Goal: Find specific page/section: Find specific page/section

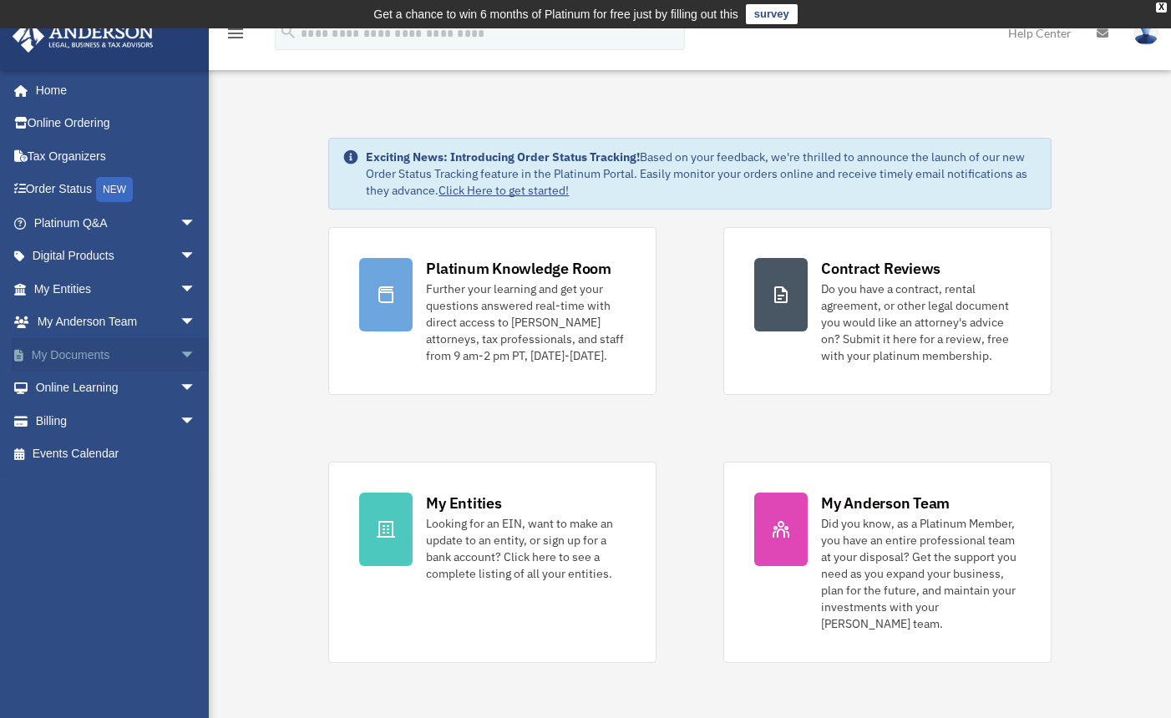
click at [180, 352] on span "arrow_drop_down" at bounding box center [196, 355] width 33 height 34
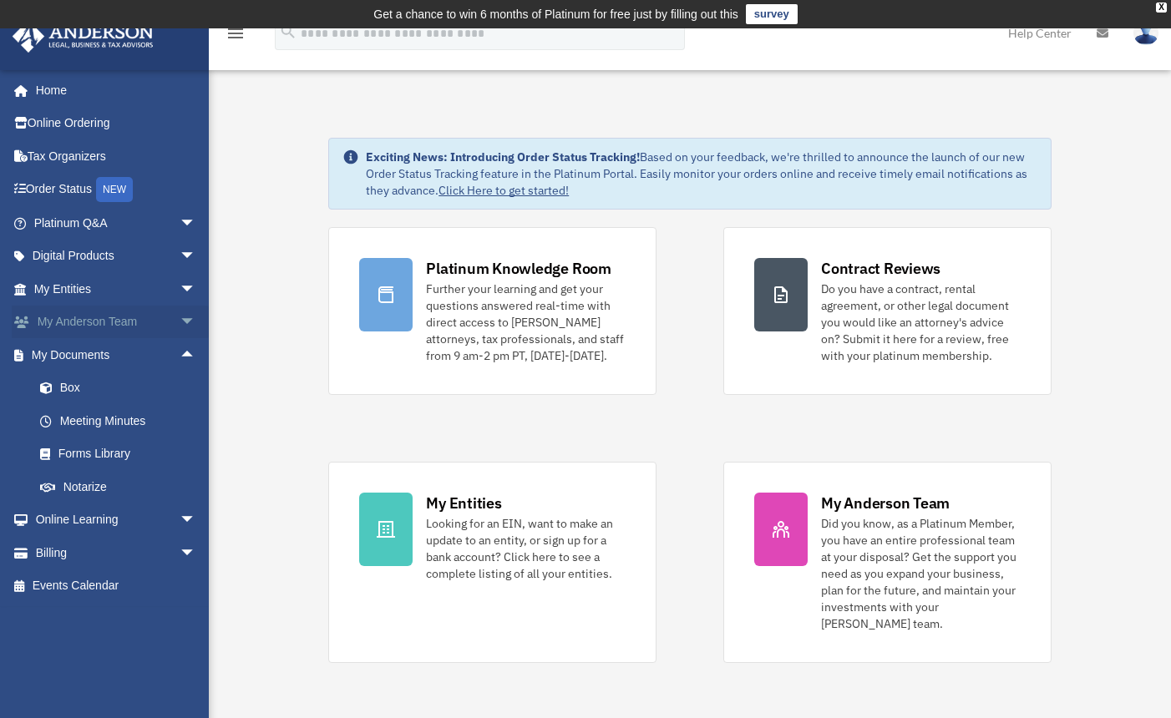
click at [180, 316] on span "arrow_drop_down" at bounding box center [196, 323] width 33 height 34
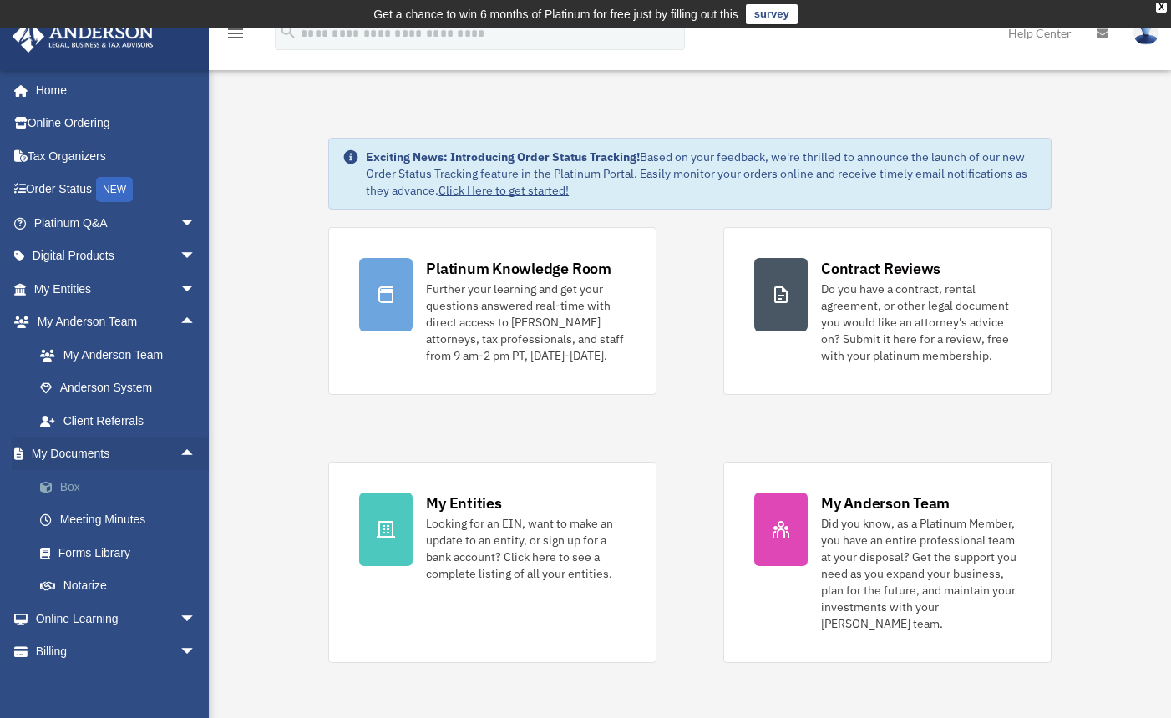
click at [59, 478] on link "Box" at bounding box center [122, 486] width 198 height 33
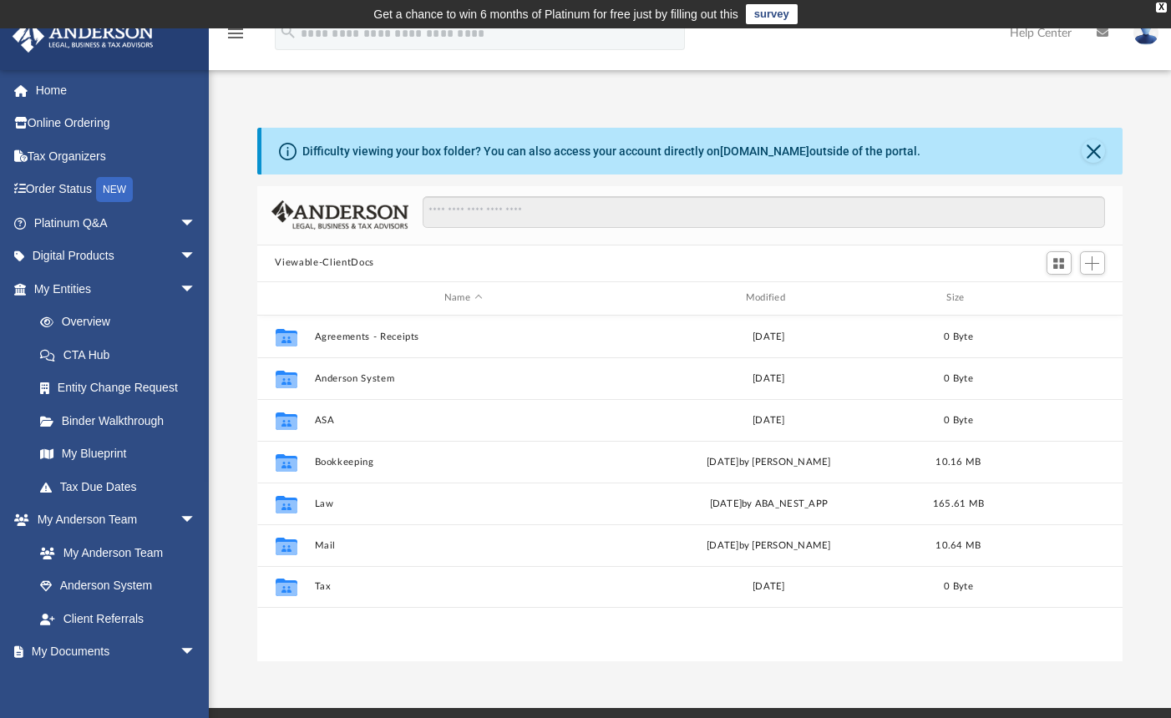
scroll to position [367, 853]
click at [1097, 156] on button "Close" at bounding box center [1092, 150] width 23 height 23
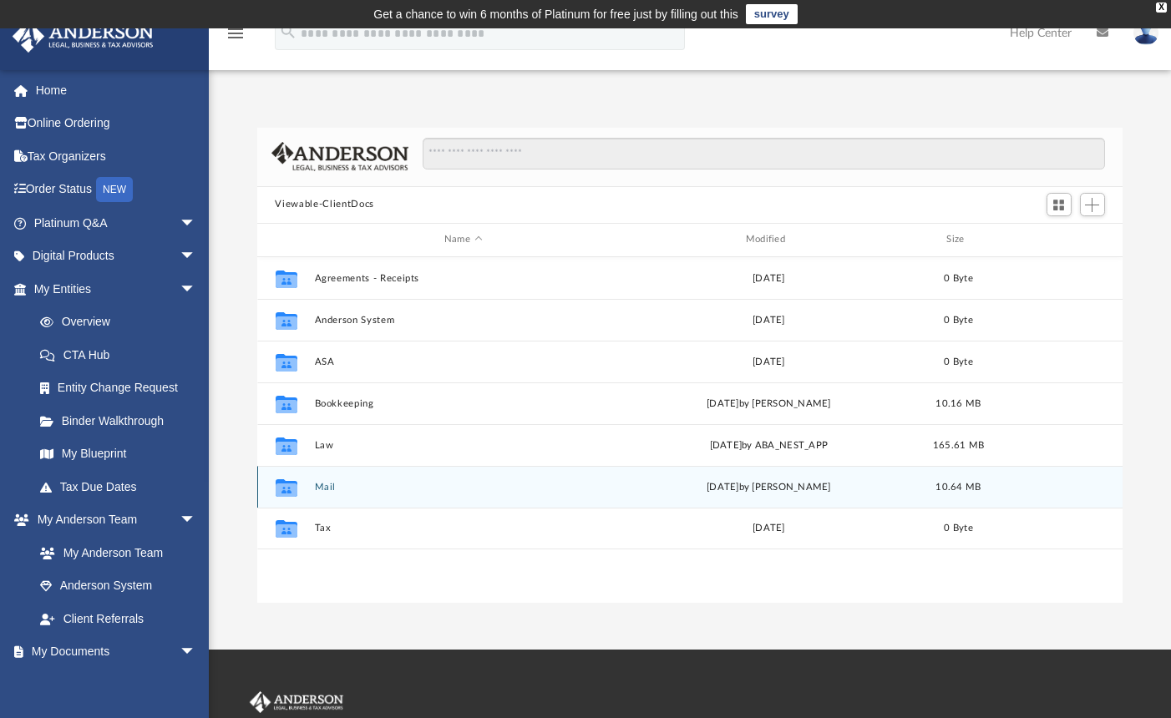
click at [291, 491] on icon "grid" at bounding box center [286, 489] width 22 height 13
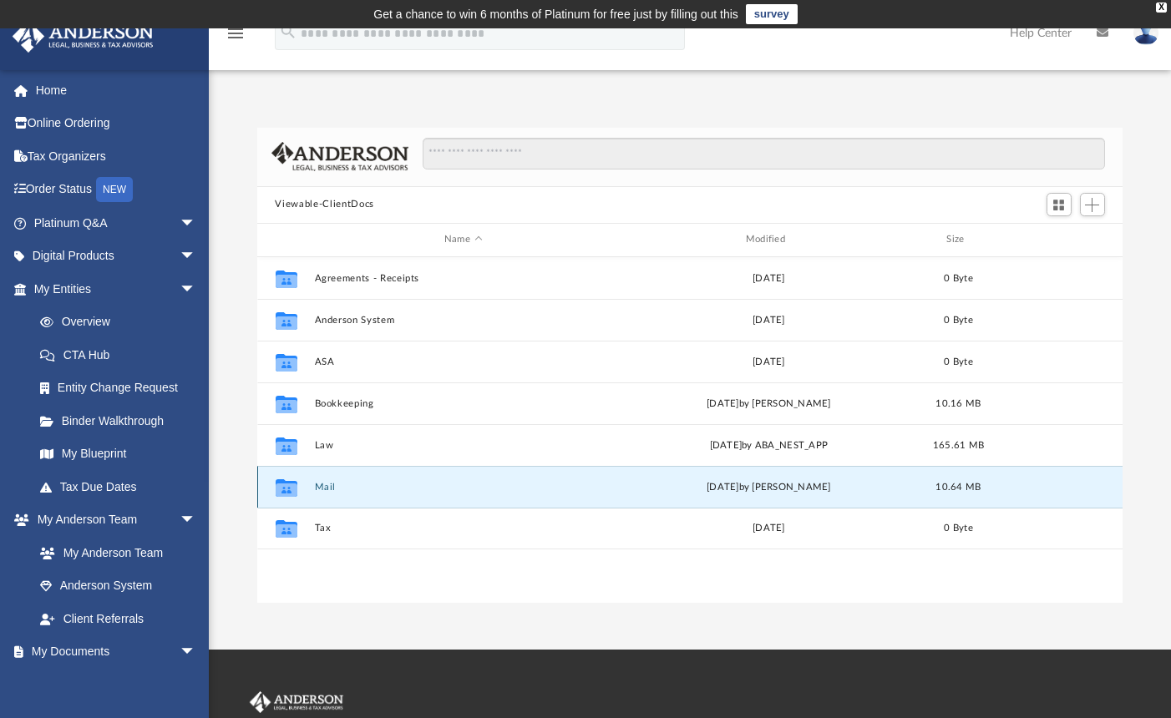
click at [294, 489] on icon "grid" at bounding box center [286, 489] width 22 height 13
click at [337, 488] on button "Mail" at bounding box center [463, 487] width 298 height 11
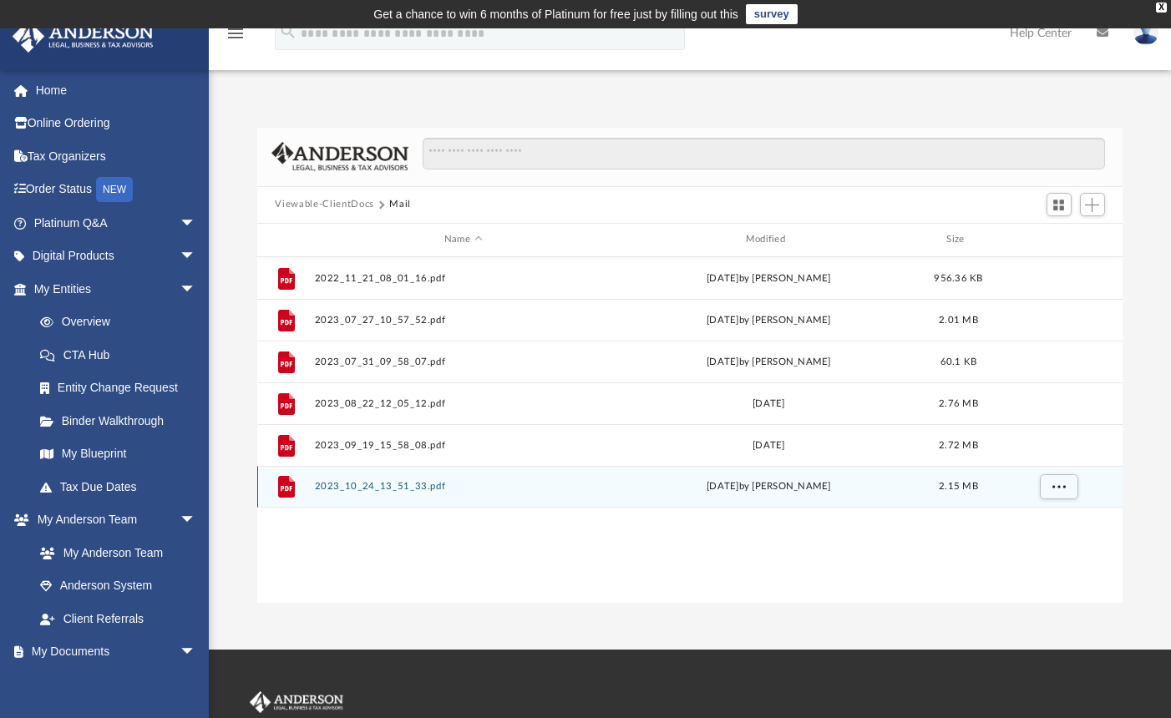
click at [337, 488] on button "2023_10_24_13_51_33.pdf" at bounding box center [463, 486] width 298 height 11
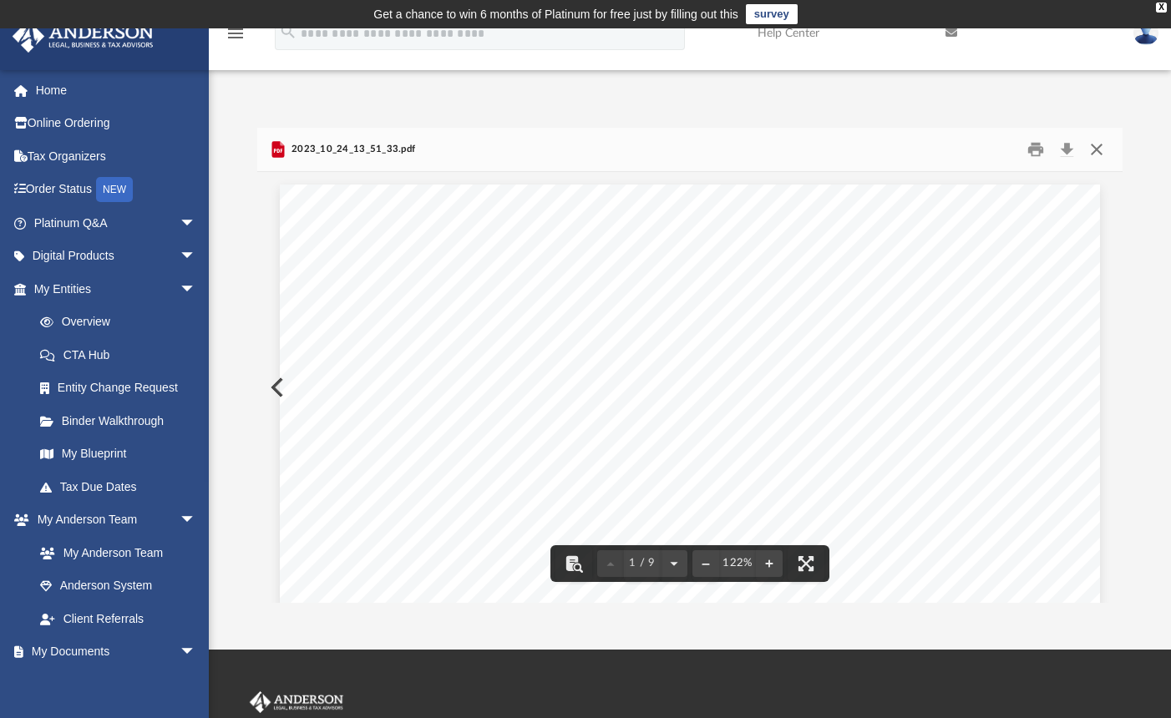
click at [1098, 150] on button "Close" at bounding box center [1096, 149] width 30 height 26
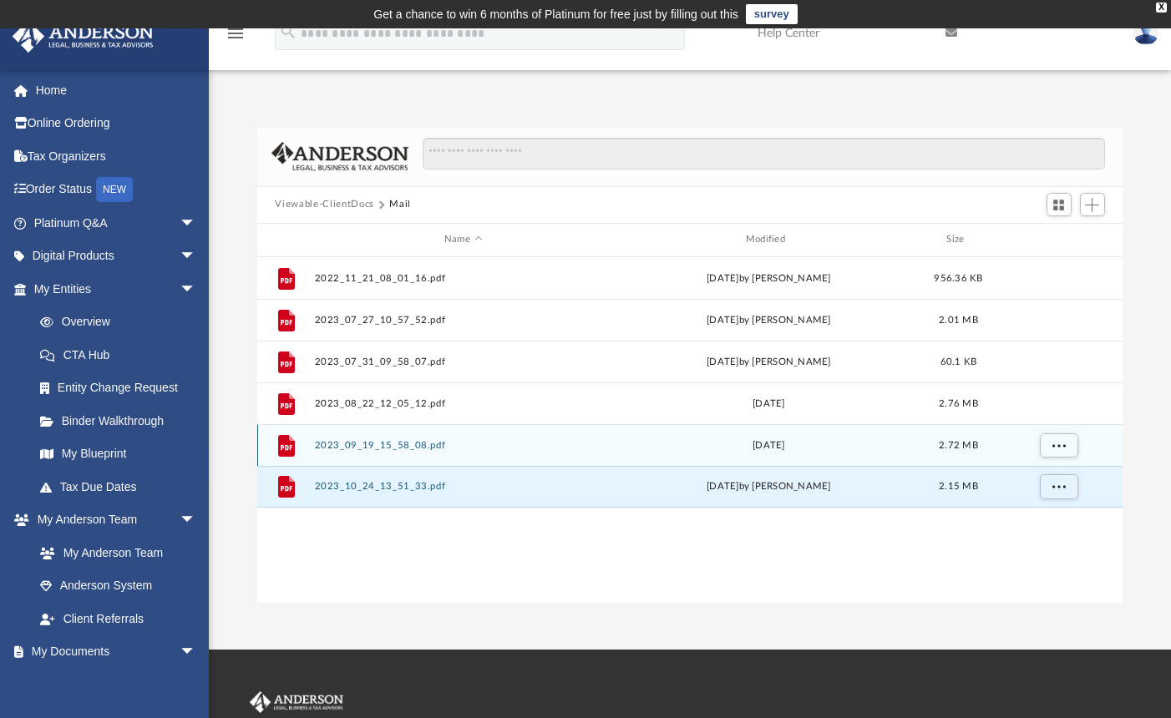
click at [380, 441] on button "2023_09_19_15_58_08.pdf" at bounding box center [463, 445] width 298 height 11
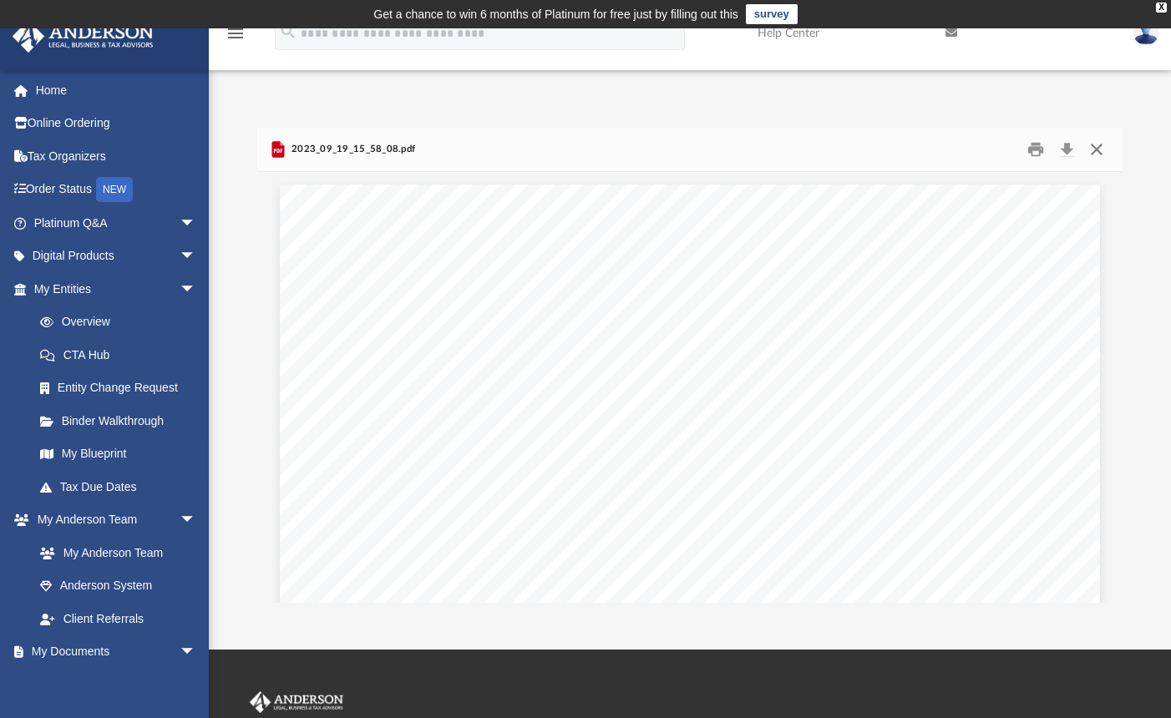
click at [1097, 150] on button "Close" at bounding box center [1096, 149] width 30 height 26
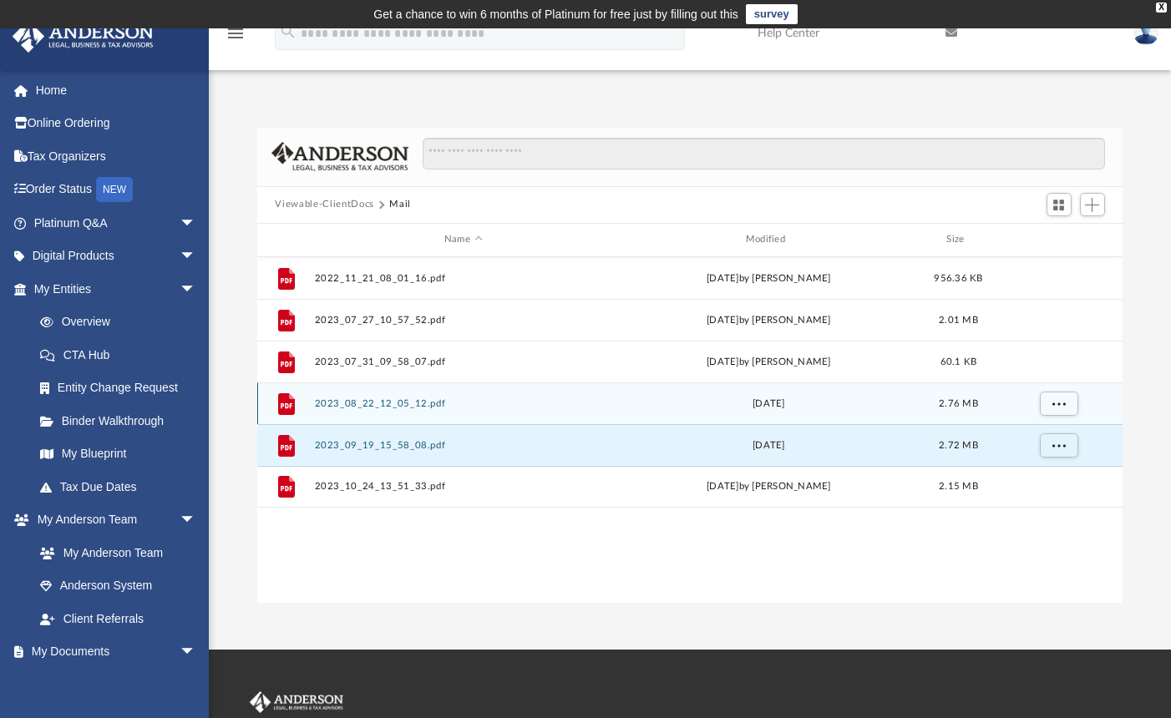
click at [347, 404] on button "2023_08_22_12_05_12.pdf" at bounding box center [463, 403] width 298 height 11
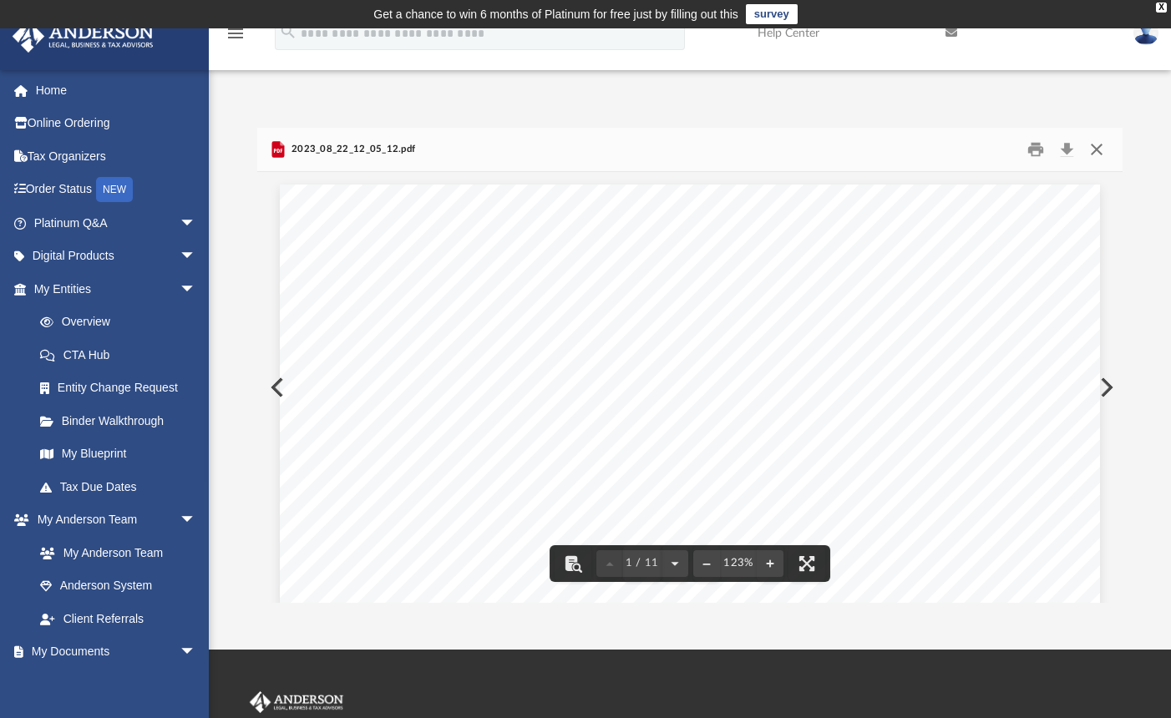
click at [1099, 154] on button "Close" at bounding box center [1096, 149] width 30 height 26
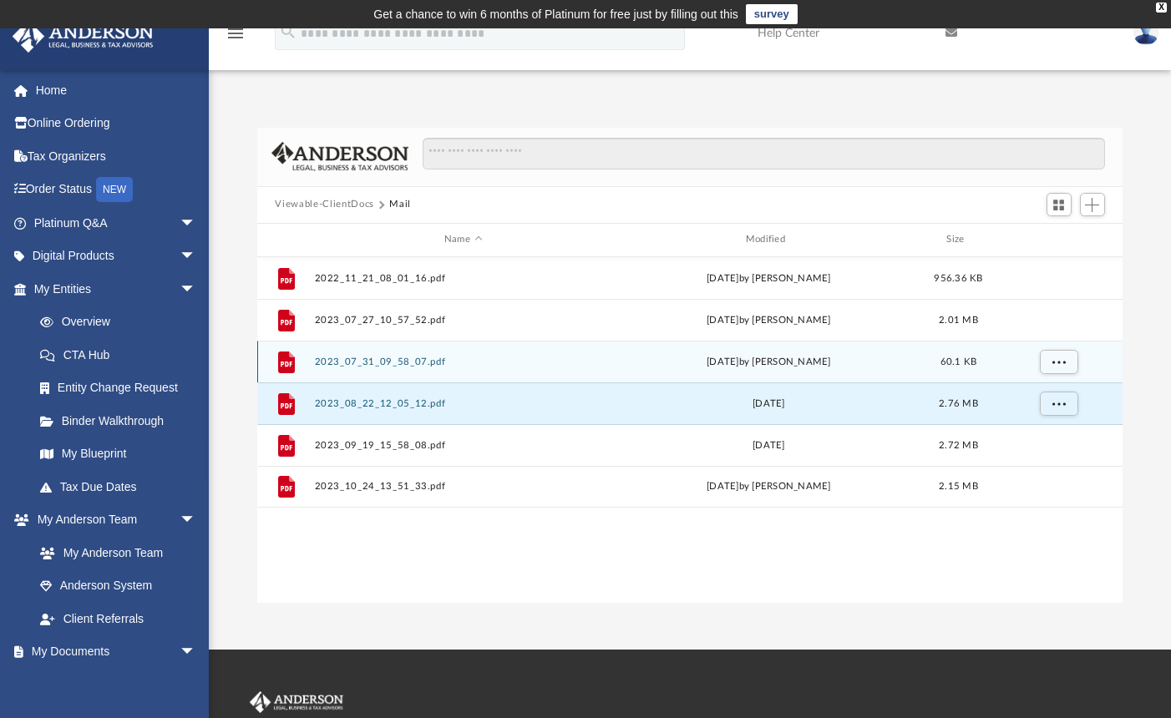
click at [345, 365] on button "2023_07_31_09_58_07.pdf" at bounding box center [463, 362] width 298 height 11
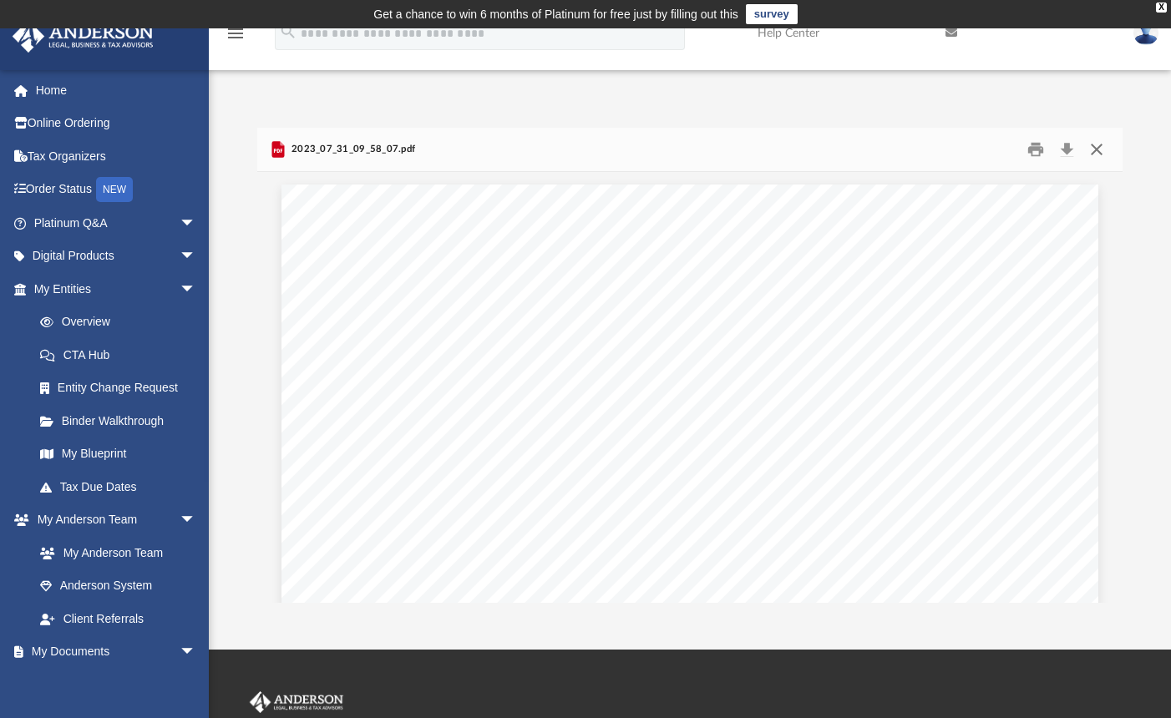
click at [1094, 149] on button "Close" at bounding box center [1096, 149] width 30 height 26
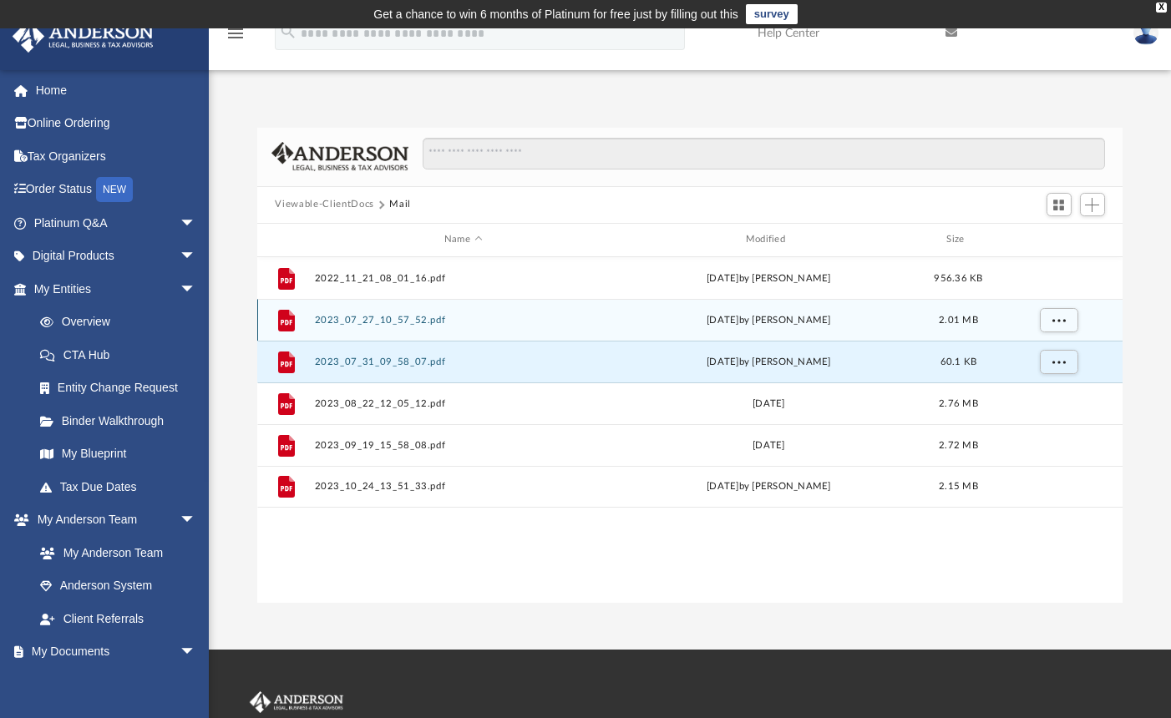
click at [393, 319] on button "2023_07_27_10_57_52.pdf" at bounding box center [463, 320] width 298 height 11
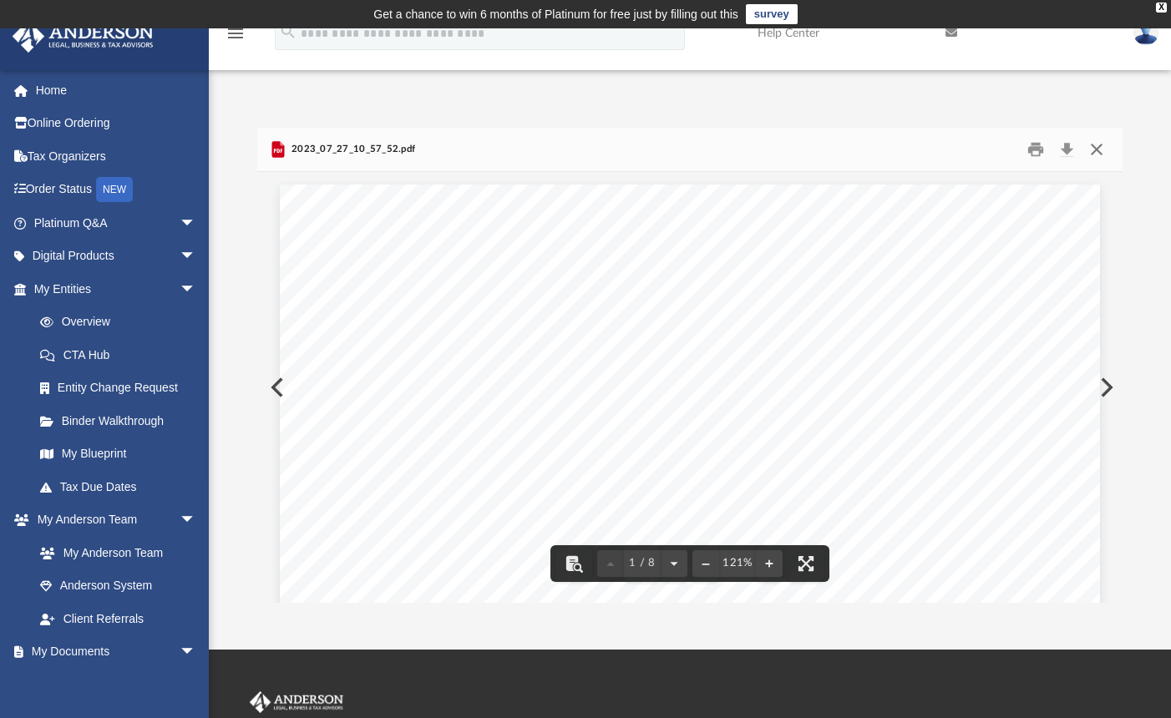
click at [1100, 154] on button "Close" at bounding box center [1096, 149] width 30 height 26
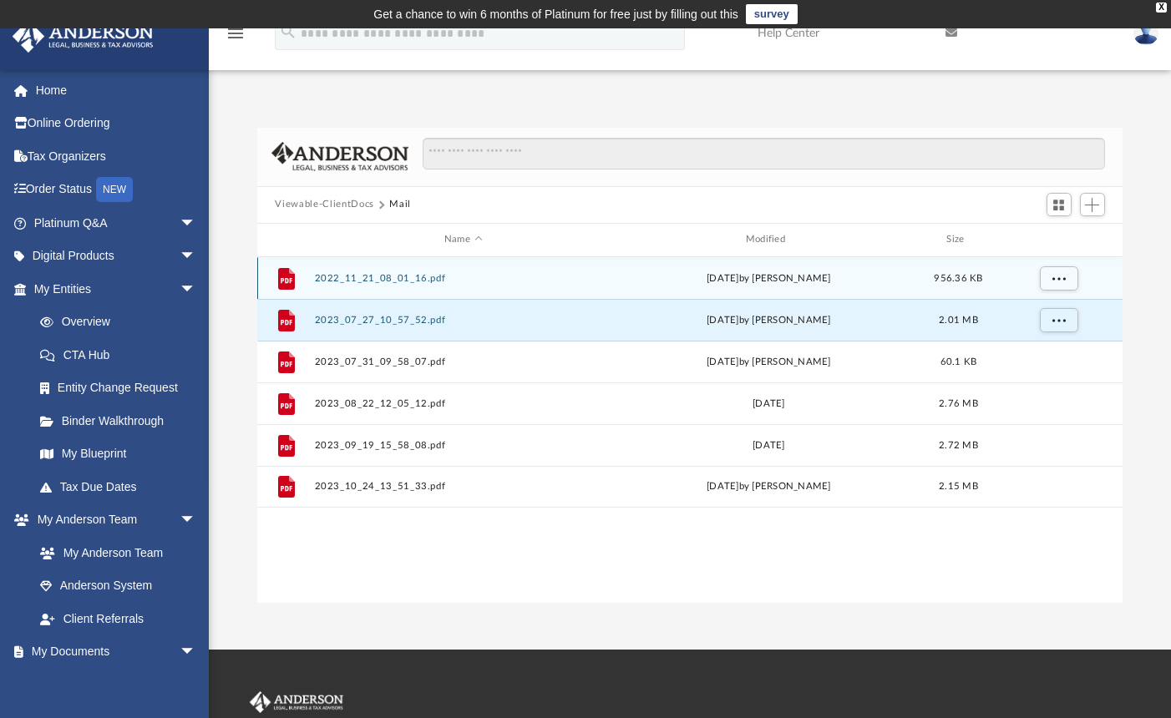
click at [332, 281] on button "2022_11_21_08_01_16.pdf" at bounding box center [463, 278] width 298 height 11
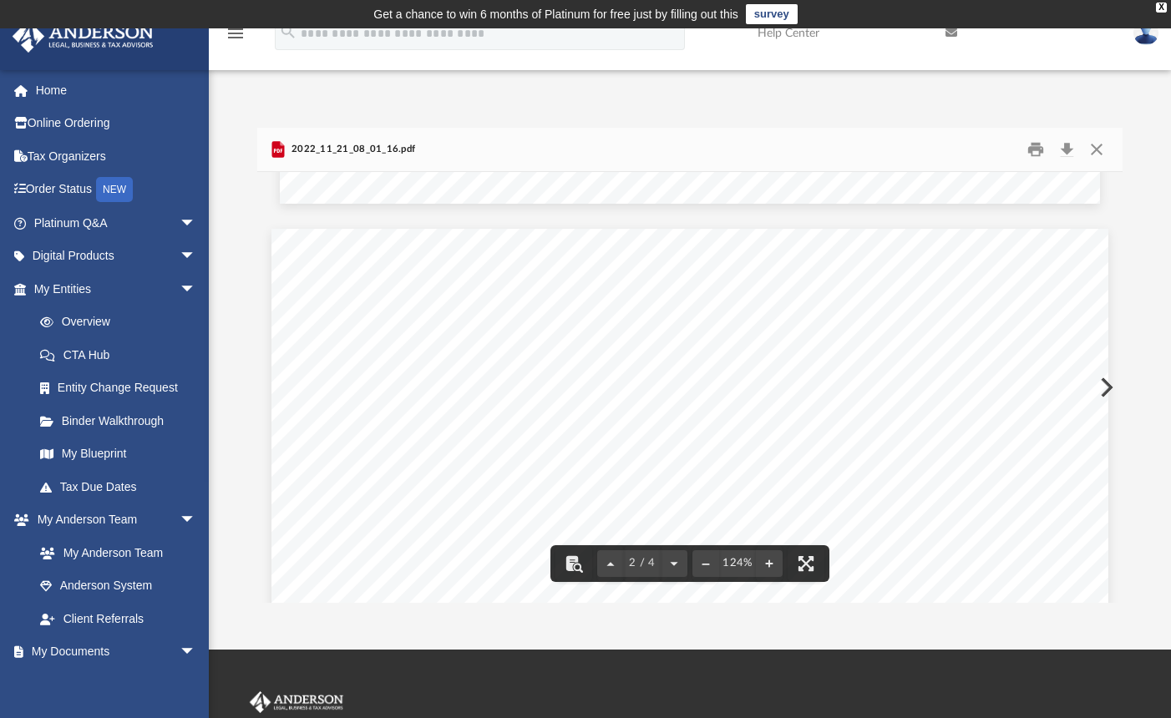
scroll to position [1144, 0]
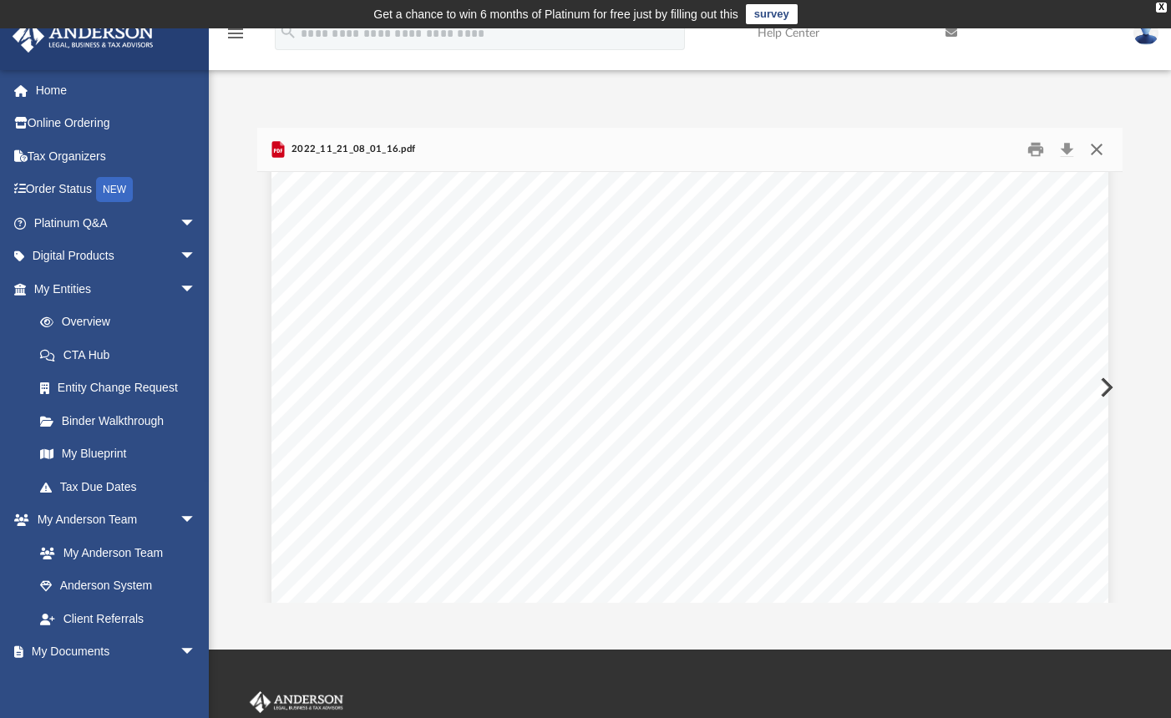
click at [1099, 145] on button "Close" at bounding box center [1096, 149] width 30 height 26
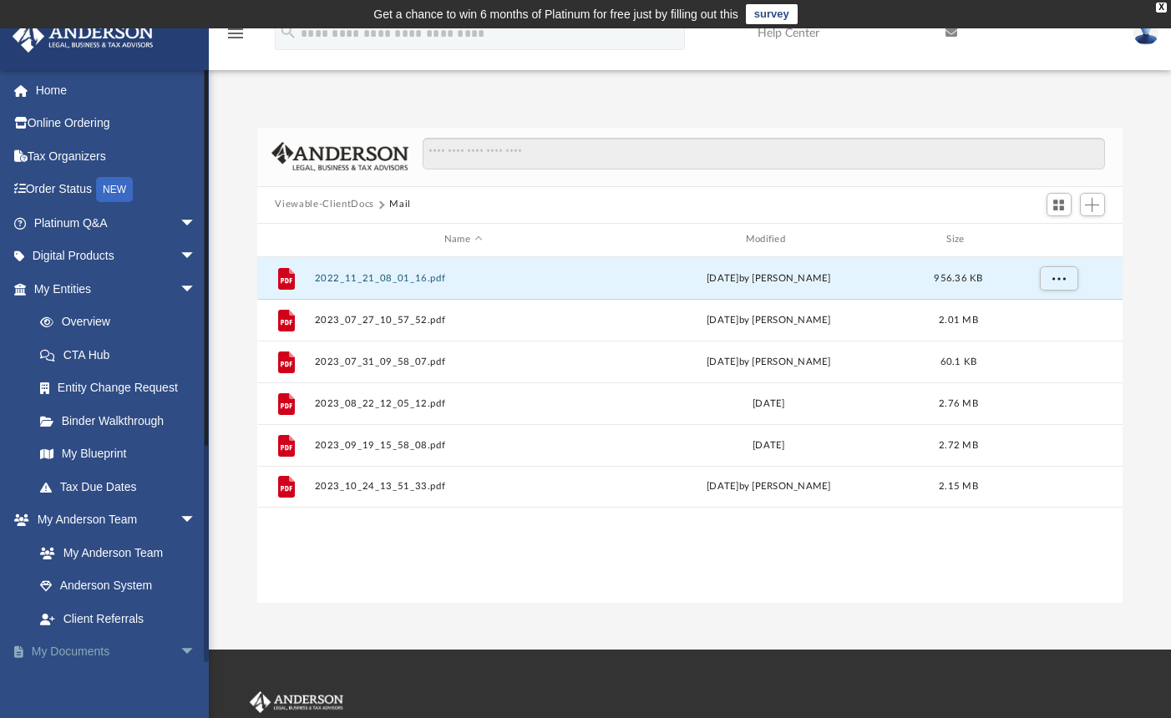
click at [180, 648] on span "arrow_drop_down" at bounding box center [196, 652] width 33 height 34
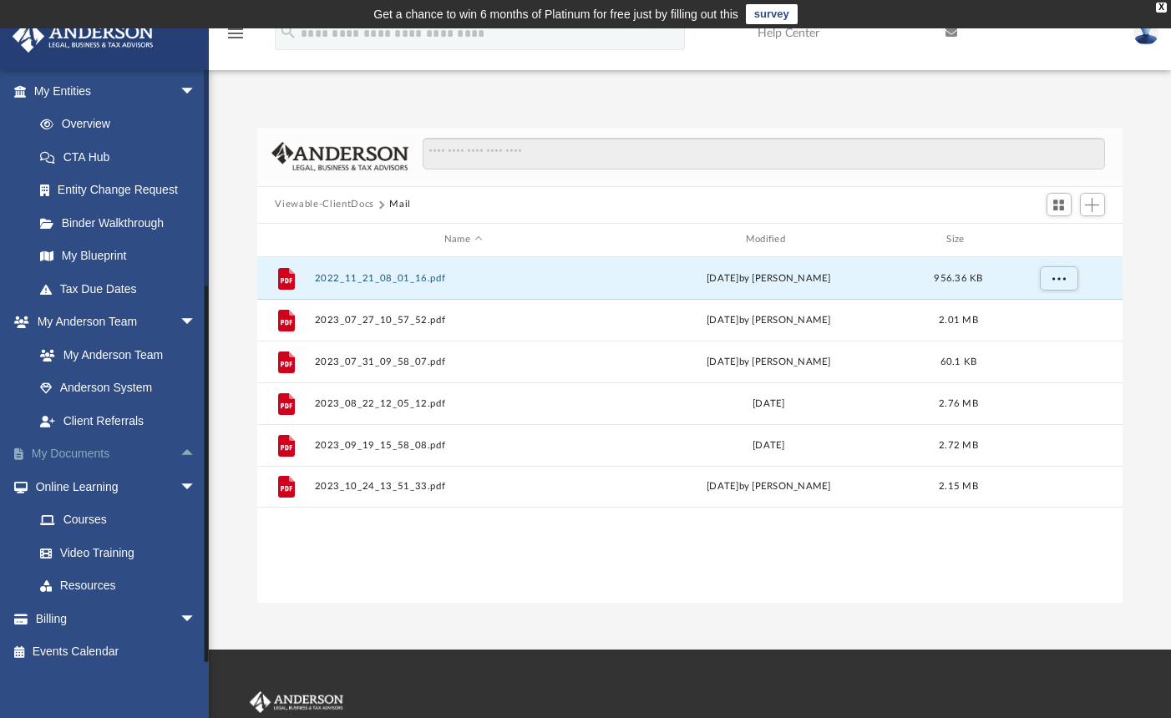
scroll to position [111, 0]
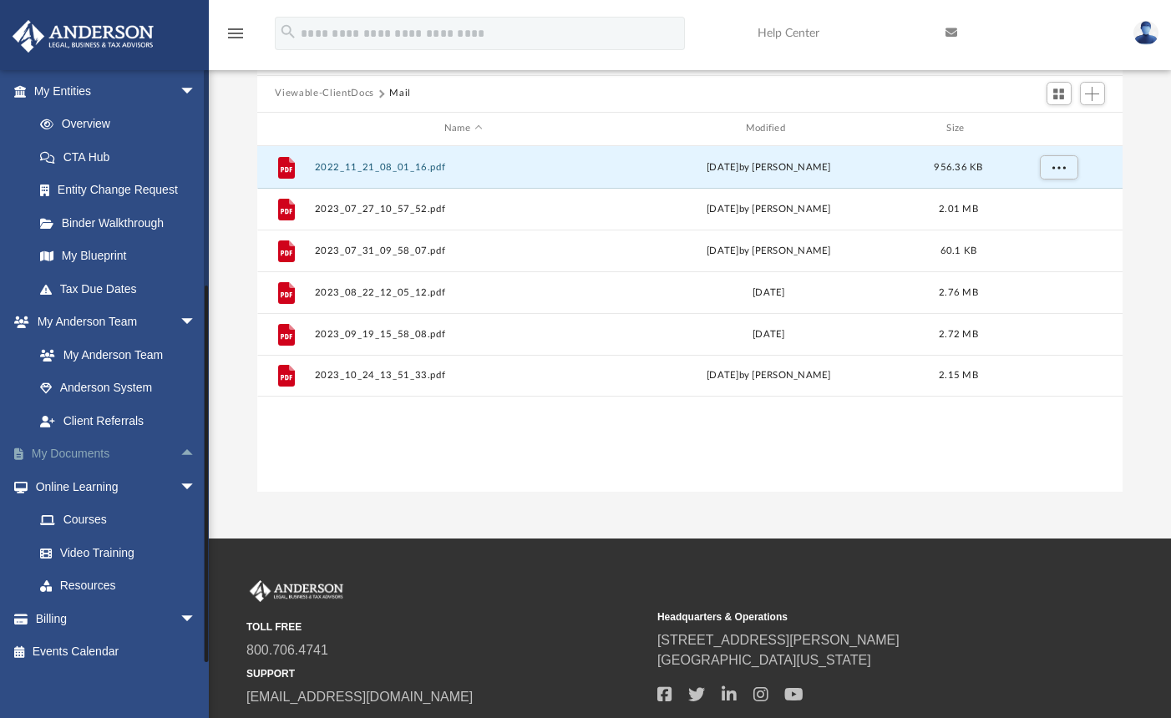
click at [180, 448] on span "arrow_drop_up" at bounding box center [196, 455] width 33 height 34
click at [110, 521] on link "Meeting Minutes" at bounding box center [122, 519] width 198 height 33
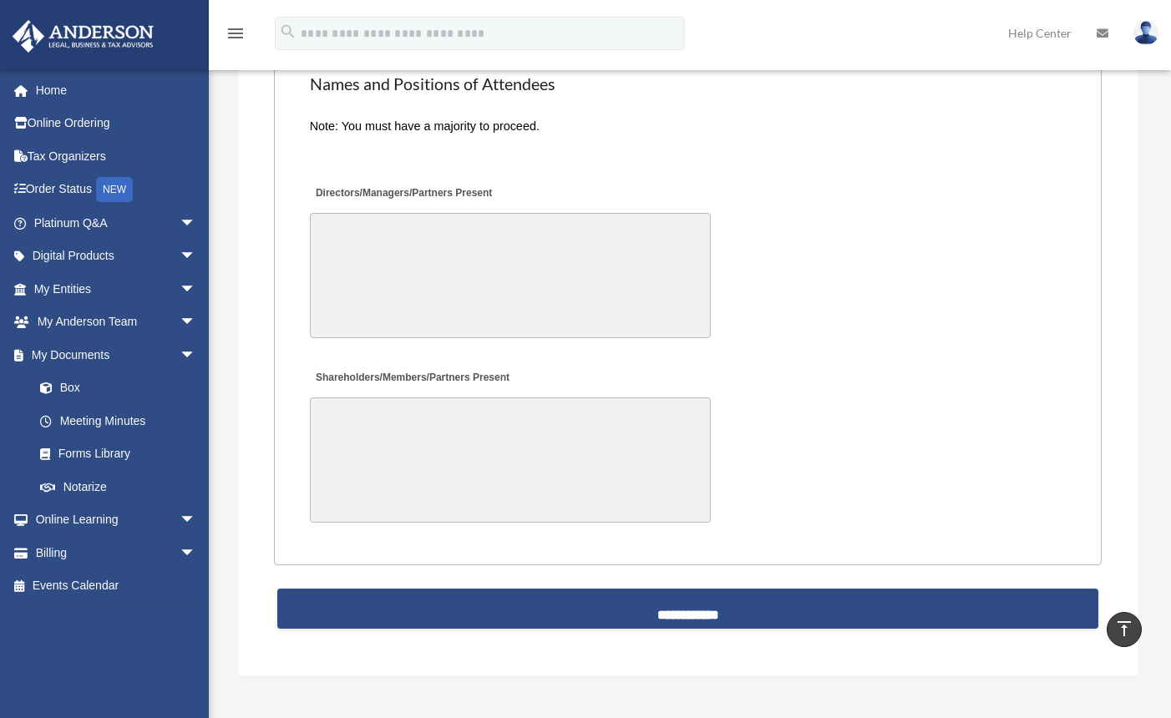
scroll to position [3811, 0]
